Goal: Check status: Check status

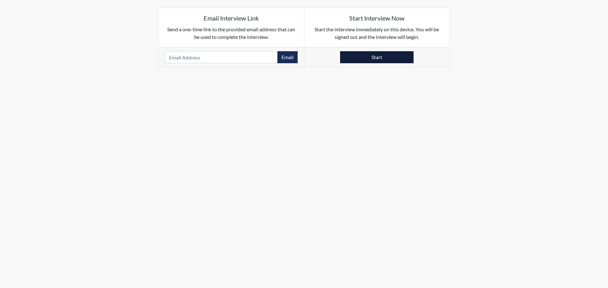
click at [378, 59] on button "Start" at bounding box center [376, 57] width 73 height 12
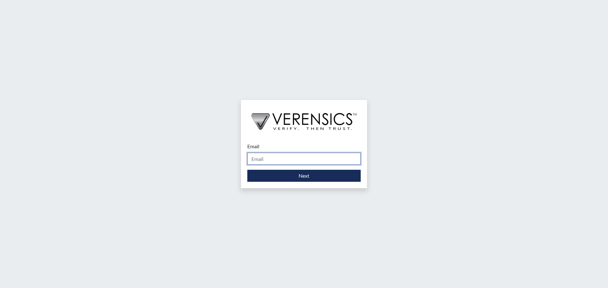
click at [296, 160] on input "Email" at bounding box center [303, 159] width 113 height 12
type input "[PERSON_NAME][EMAIL_ADDRESS][PERSON_NAME][DOMAIN_NAME]"
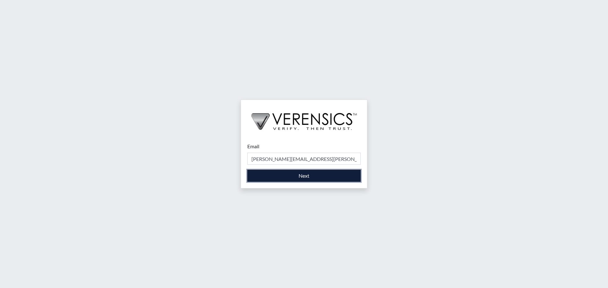
click at [300, 176] on button "Next" at bounding box center [303, 176] width 113 height 12
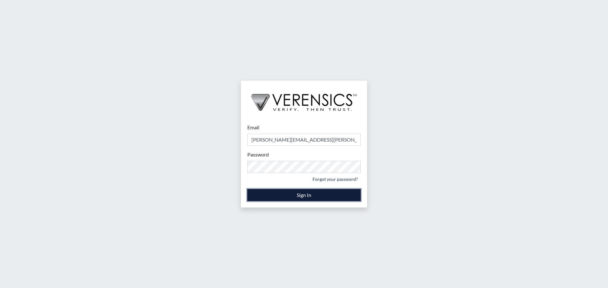
click at [305, 195] on button "Sign In" at bounding box center [303, 195] width 113 height 12
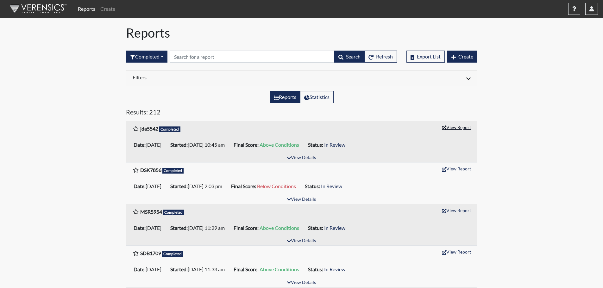
click at [464, 129] on button "View Report" at bounding box center [456, 127] width 35 height 10
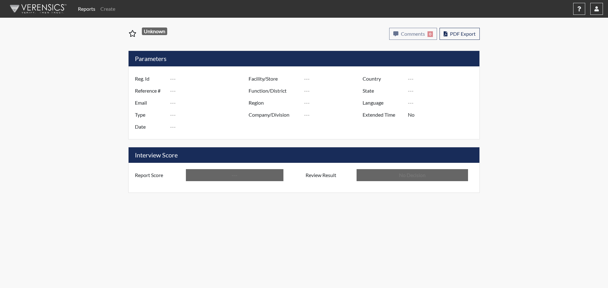
type input "jda5542"
type input "51718"
type input "---"
type input "Corrections Pre-Employment"
type input "Oct 14, 2025"
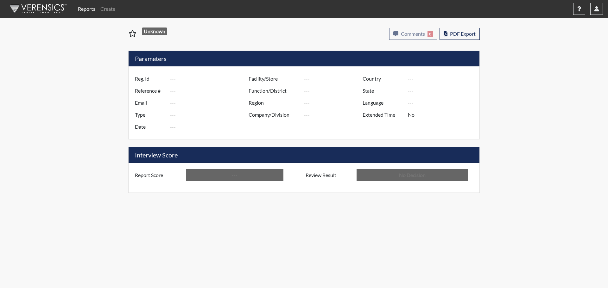
type input "[PERSON_NAME]"
type input "[GEOGRAPHIC_DATA]"
type input "[US_STATE]"
type input "English"
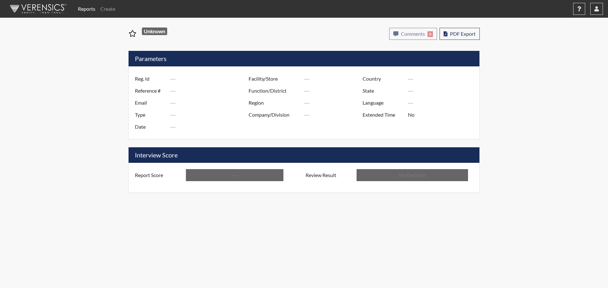
type input "Above Conditions"
type input "In Review"
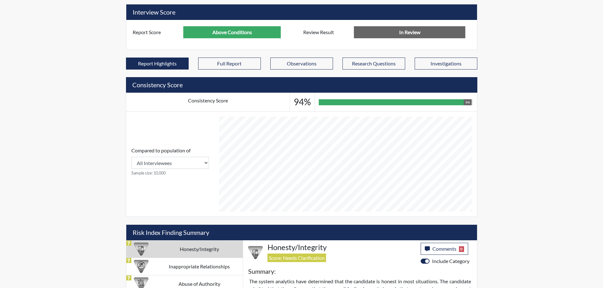
scroll to position [316333, 316175]
